Goal: Task Accomplishment & Management: Manage account settings

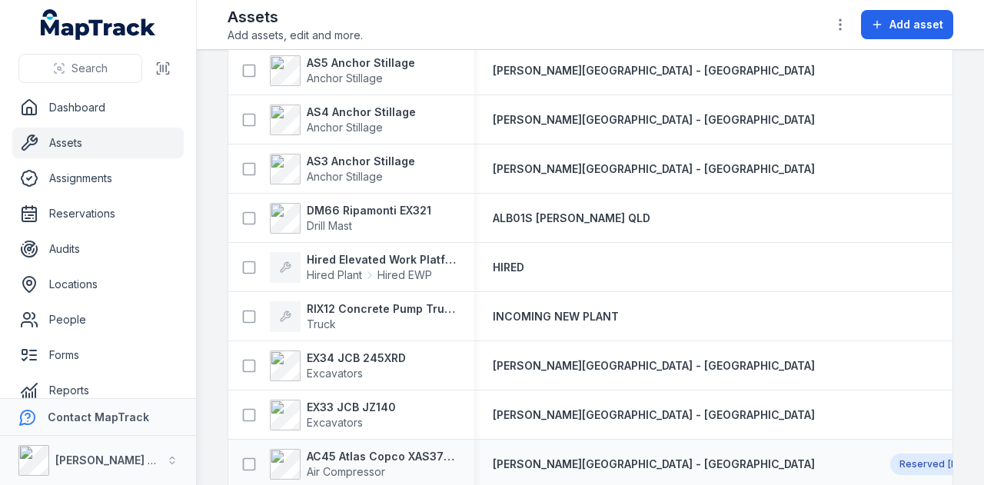
scroll to position [77, 0]
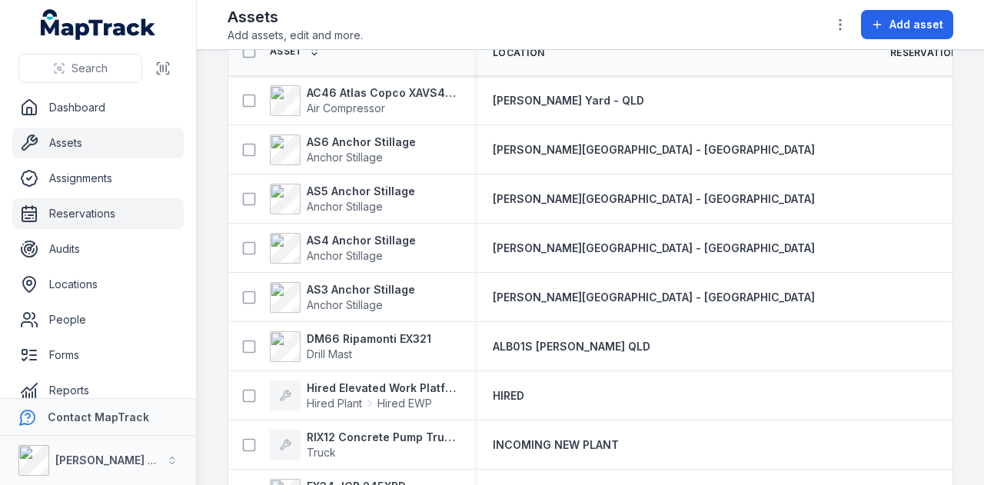
click at [145, 223] on link "Reservations" at bounding box center [97, 213] width 171 height 31
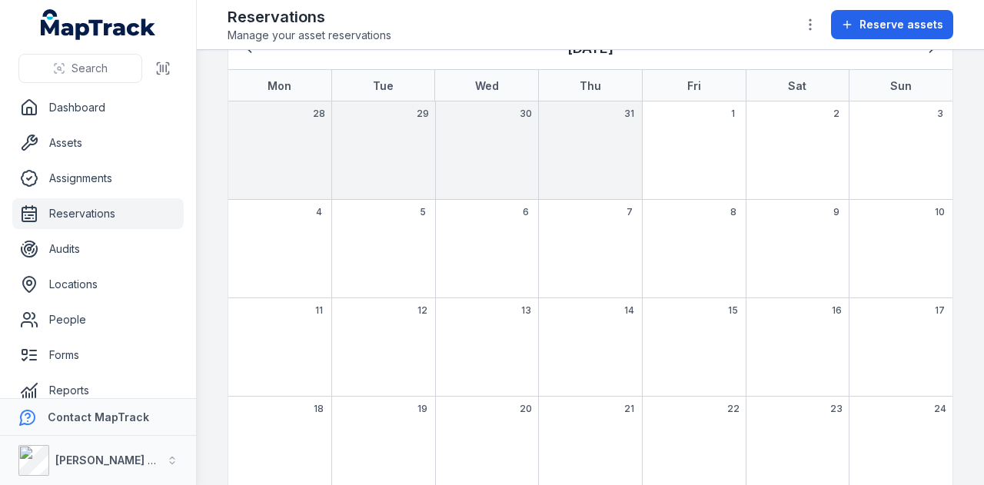
scroll to position [201, 0]
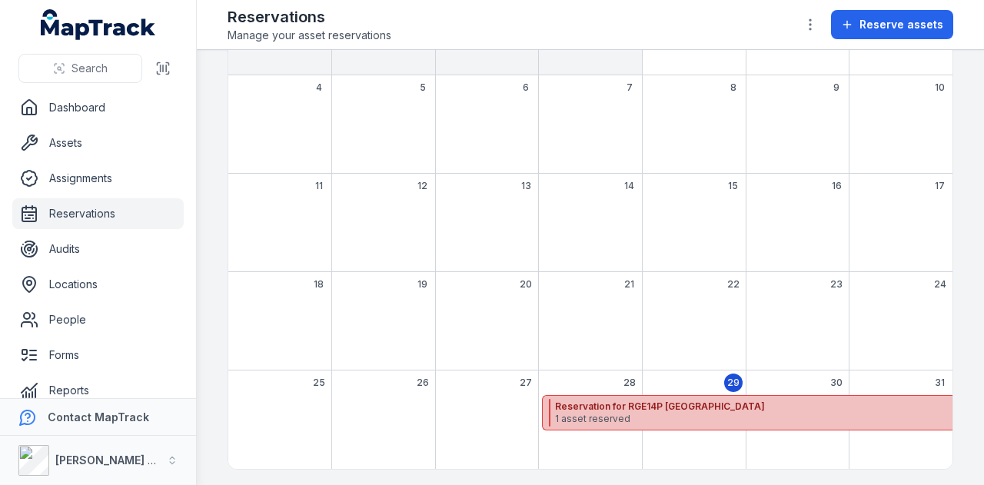
click at [707, 395] on div "Reservation for RGE14P [GEOGRAPHIC_DATA] 1 asset reserved 16 days" at bounding box center [902, 412] width 721 height 35
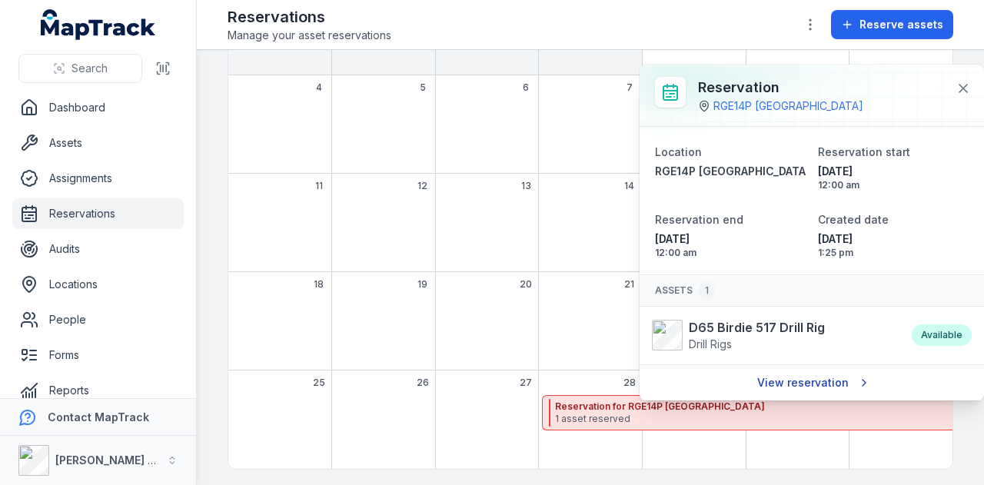
click at [804, 384] on link "View reservation" at bounding box center [812, 382] width 130 height 29
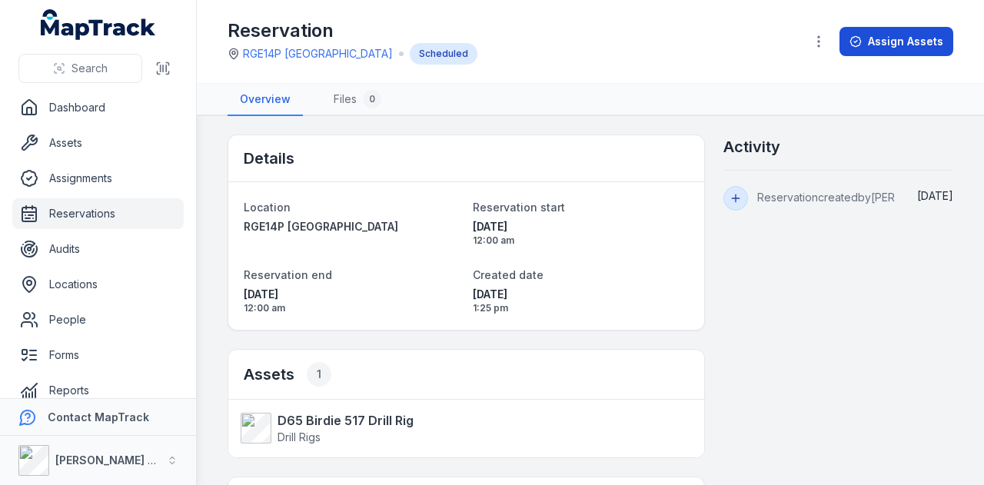
click at [906, 32] on button "Assign Assets" at bounding box center [897, 41] width 114 height 29
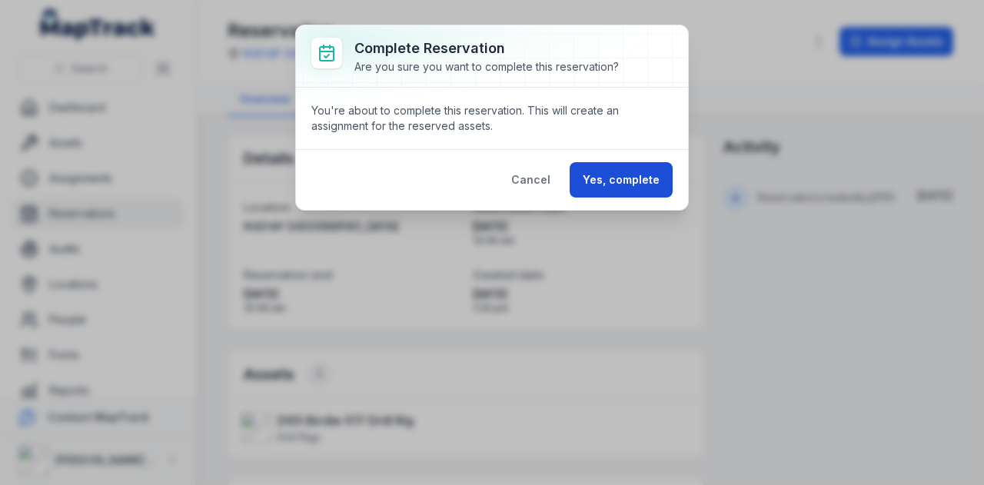
click at [604, 178] on button "Yes, complete" at bounding box center [621, 179] width 103 height 35
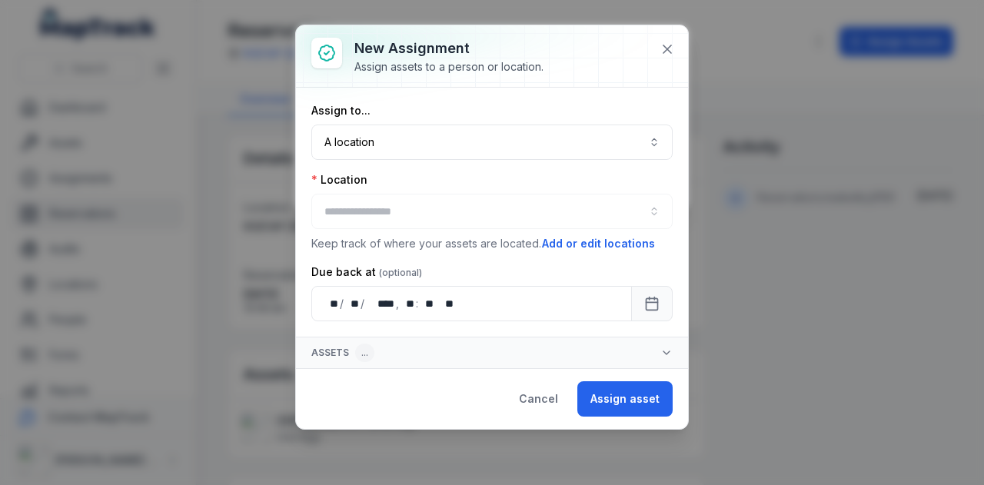
type input "**********"
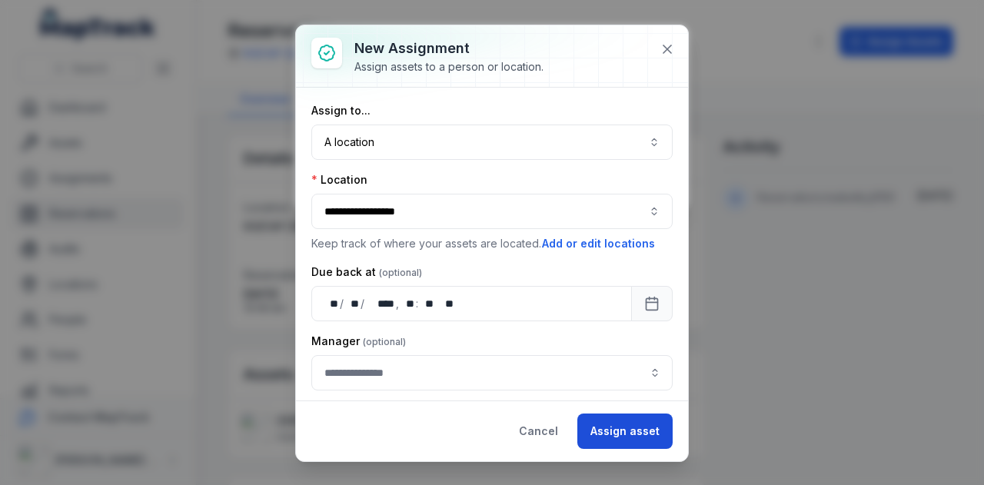
click at [640, 430] on button "Assign asset" at bounding box center [624, 431] width 95 height 35
